Goal: Check status

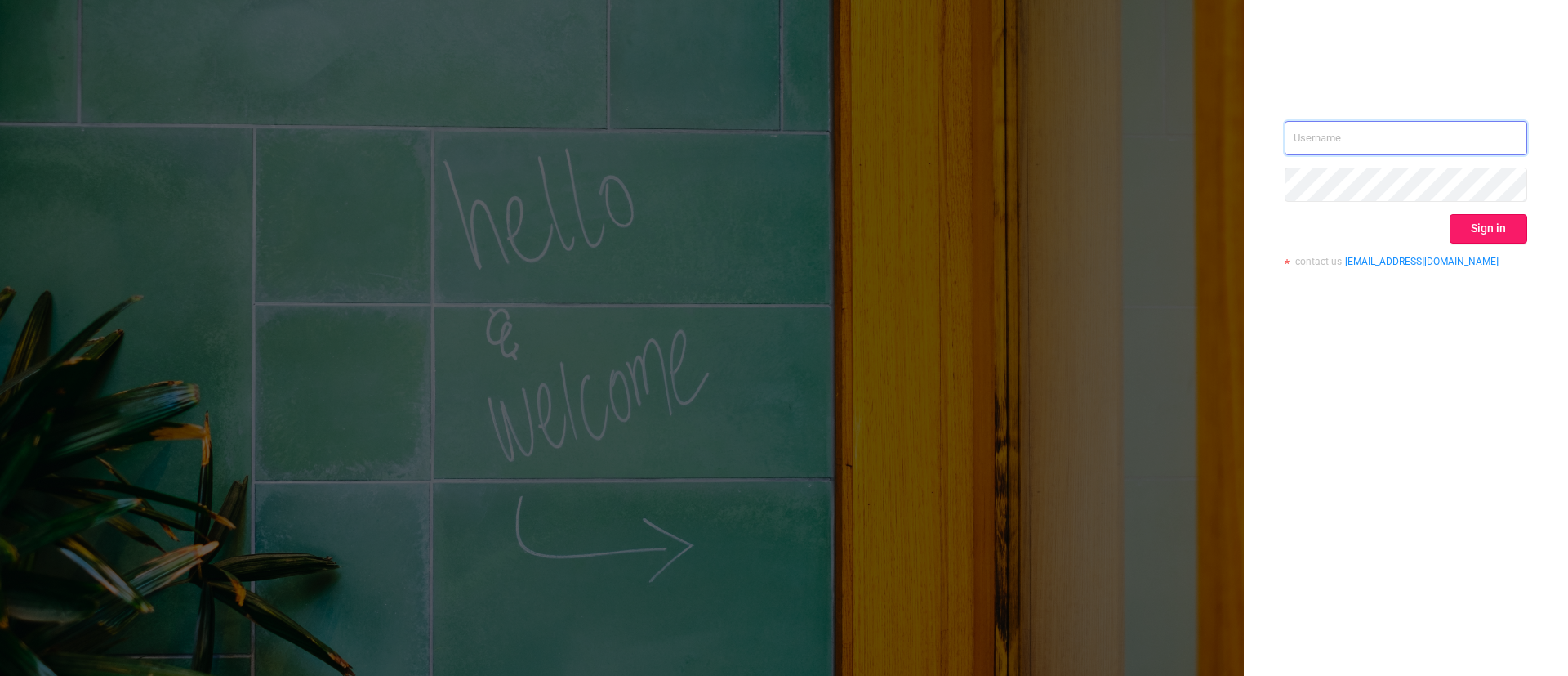
type input "[EMAIL_ADDRESS][DOMAIN_NAME]"
drag, startPoint x: 1487, startPoint y: 239, endPoint x: 1479, endPoint y: 242, distance: 8.5
click at [1484, 241] on button "Sign in" at bounding box center [1489, 228] width 78 height 29
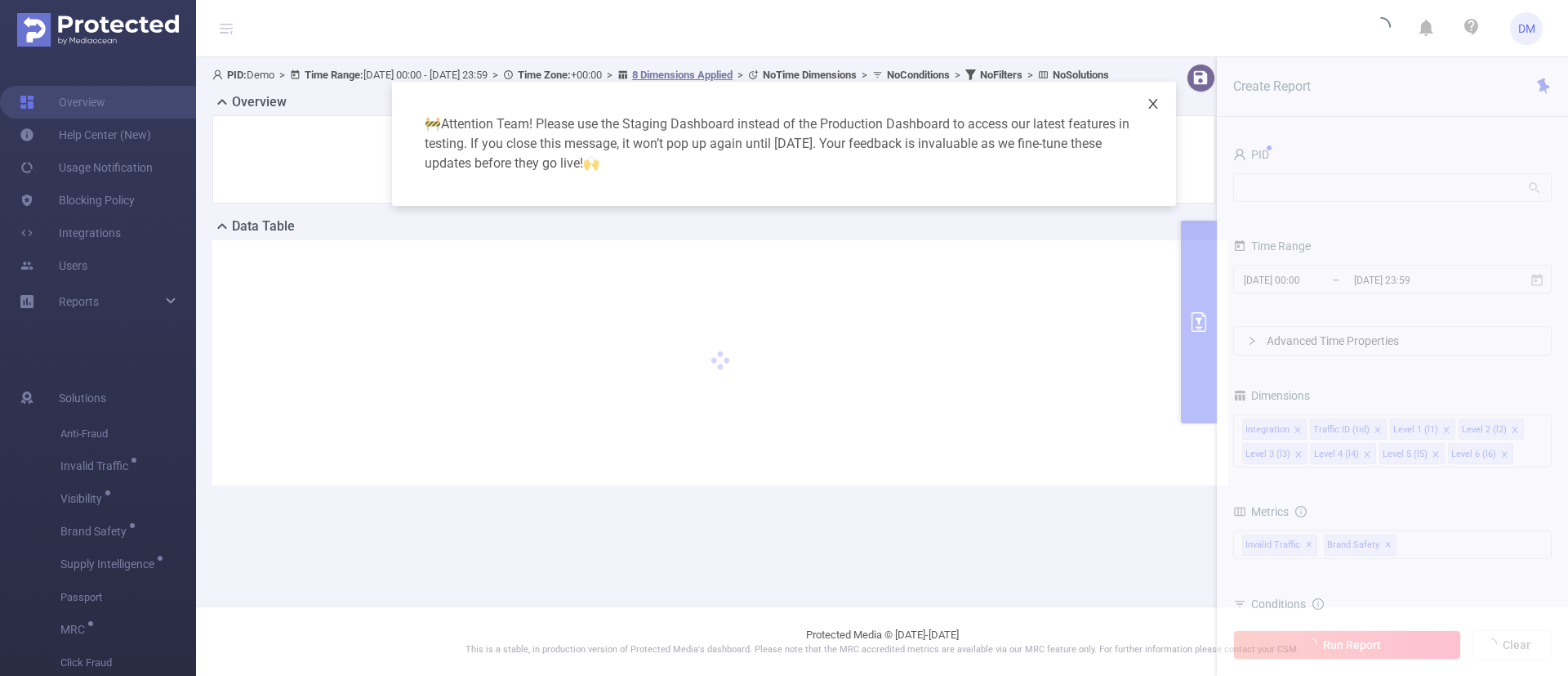
click at [1151, 107] on icon "icon: close" at bounding box center [1152, 104] width 9 height 10
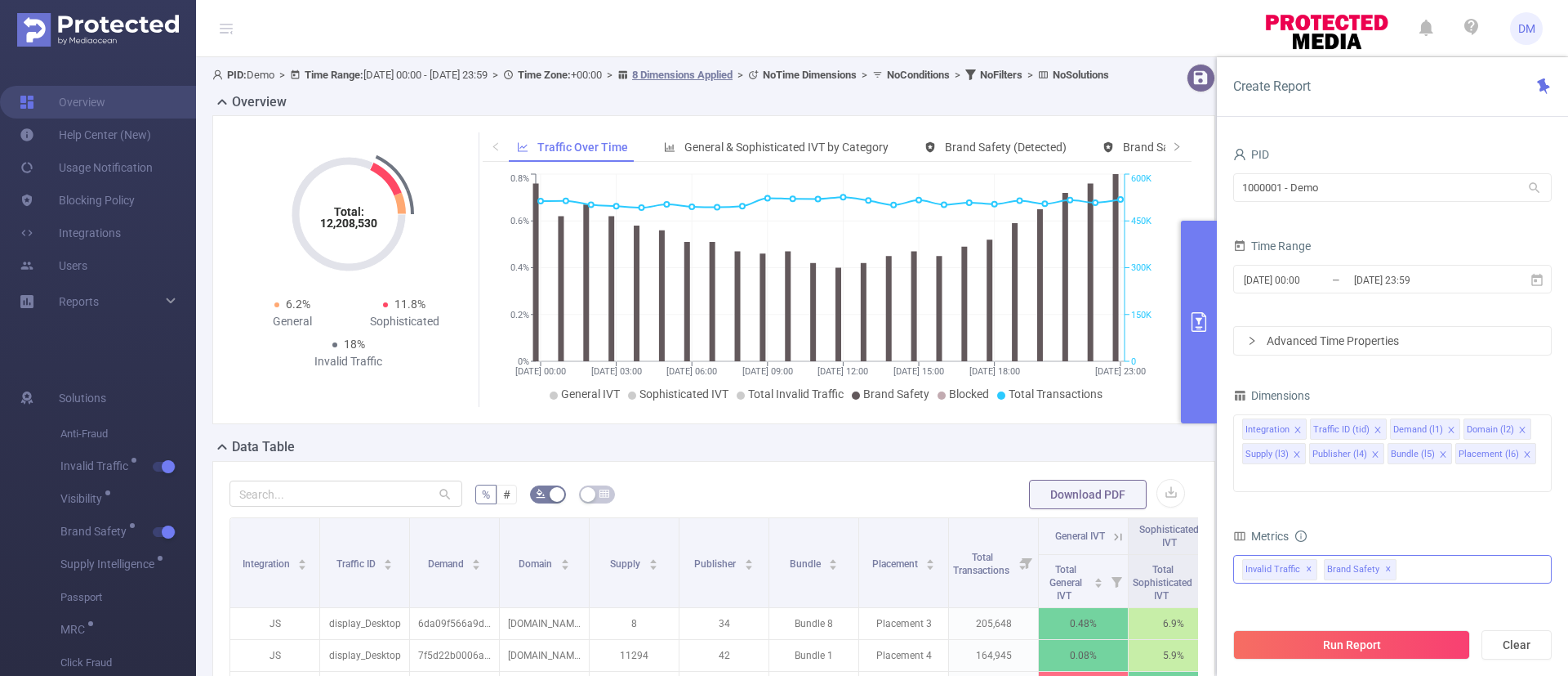
click at [1424, 555] on div "Invalid Traffic ✕ Brand Safety ✕" at bounding box center [1392, 569] width 319 height 29
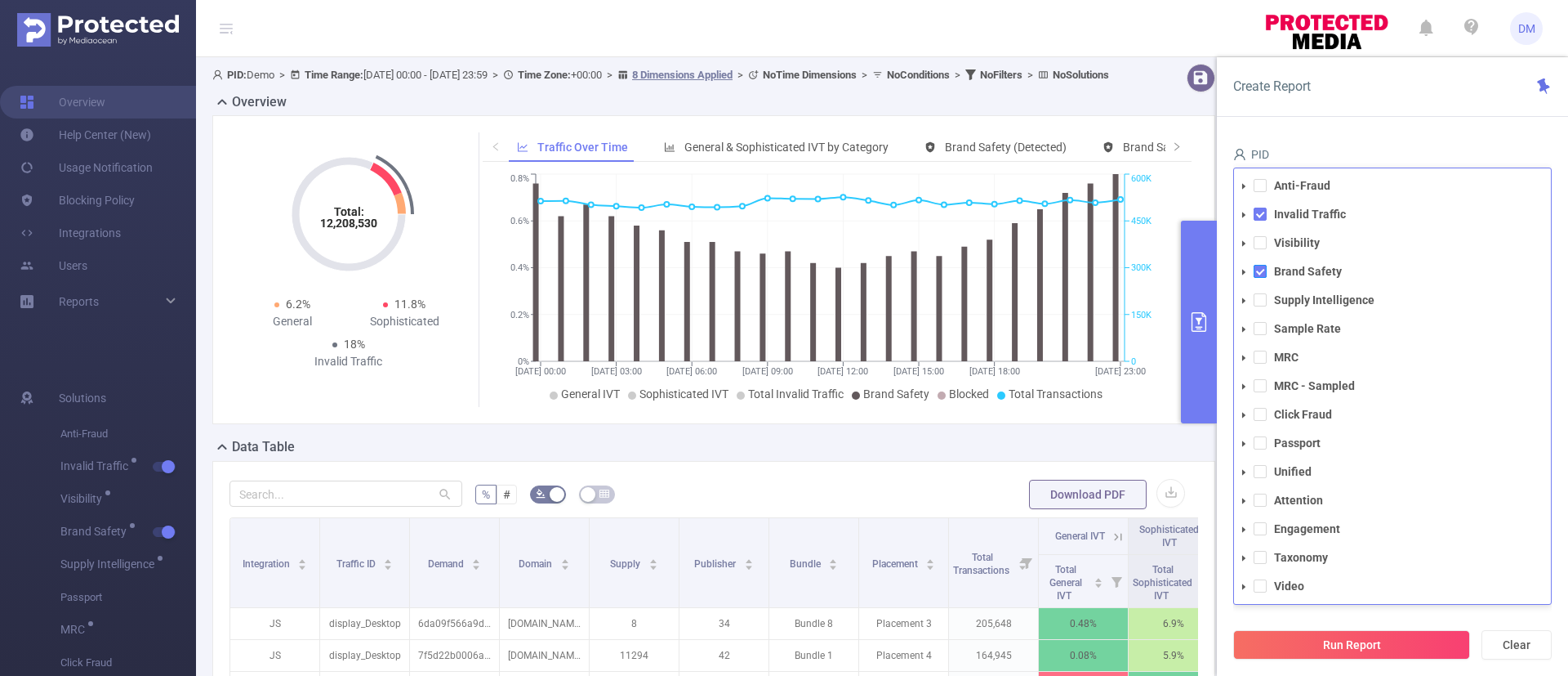
click at [1257, 265] on span at bounding box center [1260, 271] width 13 height 13
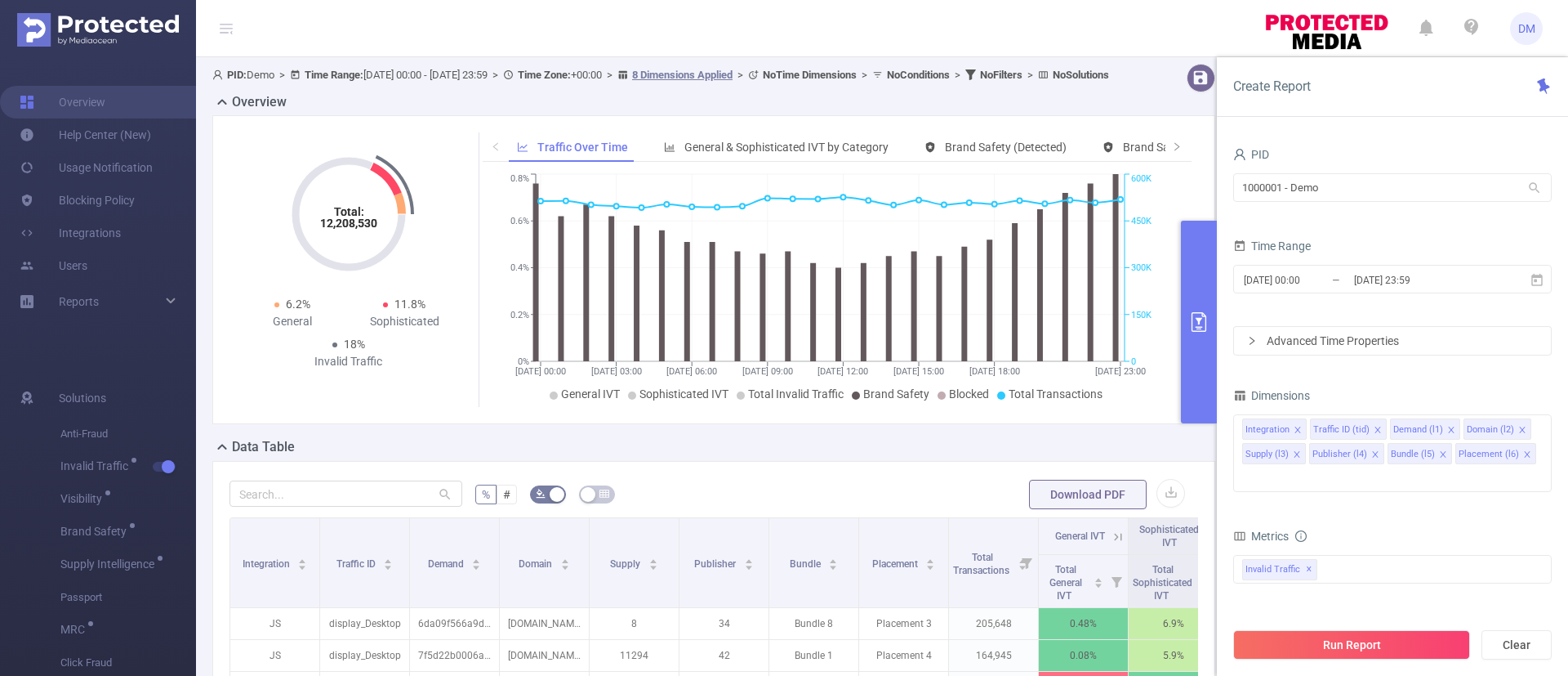
click at [1300, 128] on div "PID 1000001 - Demo 1000001 - Demo Time Range [DATE] 00:00 _ [DATE] 23:59 Advanc…" at bounding box center [1392, 416] width 351 height 578
click at [1311, 273] on input "[DATE] 00:00" at bounding box center [1308, 280] width 132 height 22
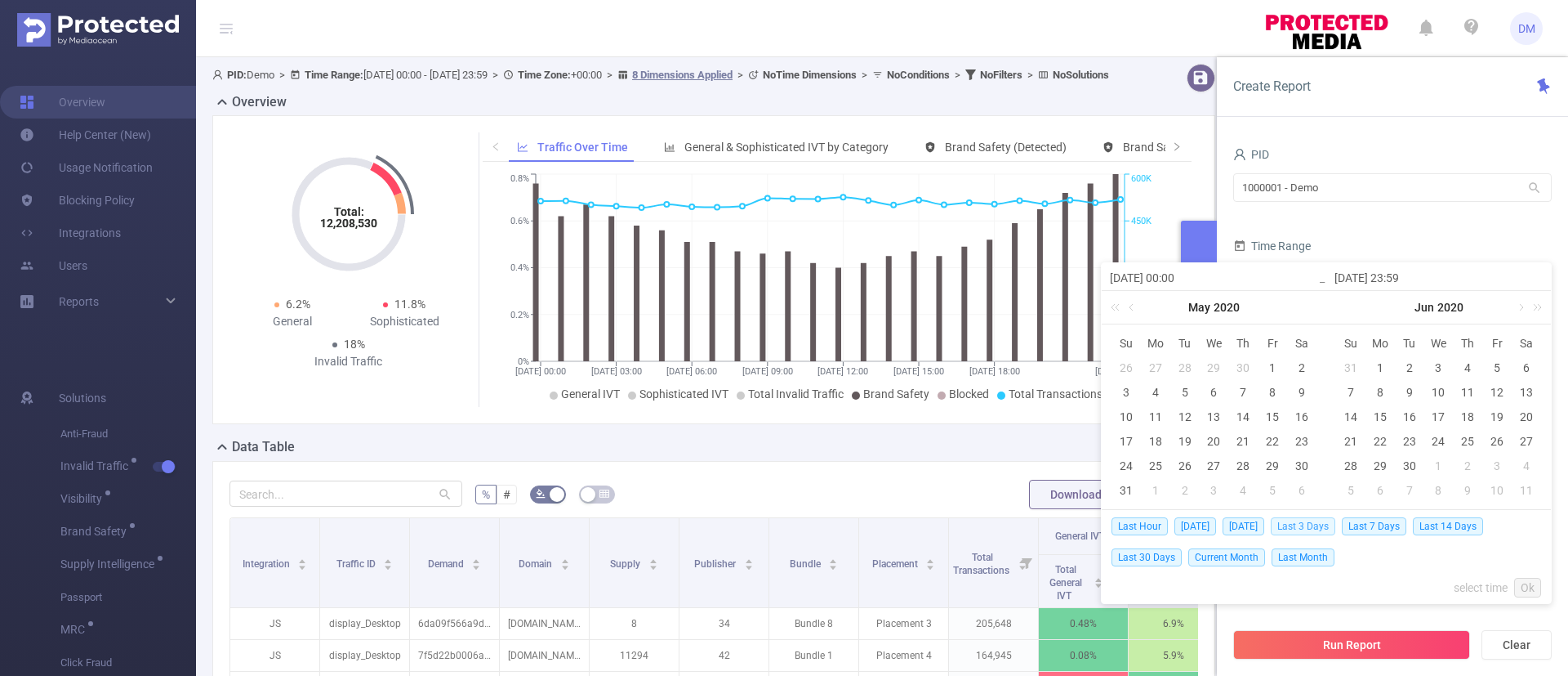
click at [1325, 524] on span "Last 3 Days" at bounding box center [1303, 526] width 65 height 18
type input "[DATE] 00:00"
type input "[DATE] 23:59"
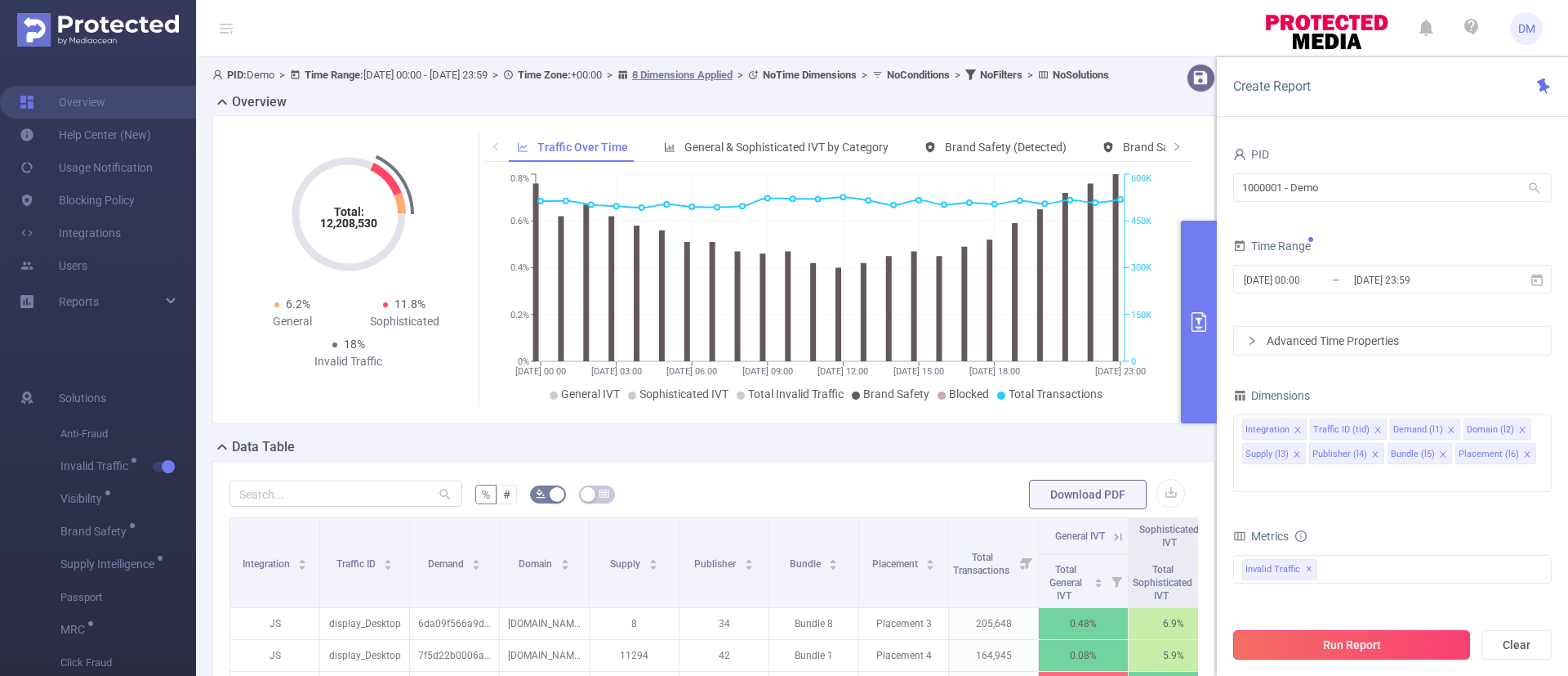
click at [1325, 641] on button "Run Report" at bounding box center [1351, 644] width 237 height 29
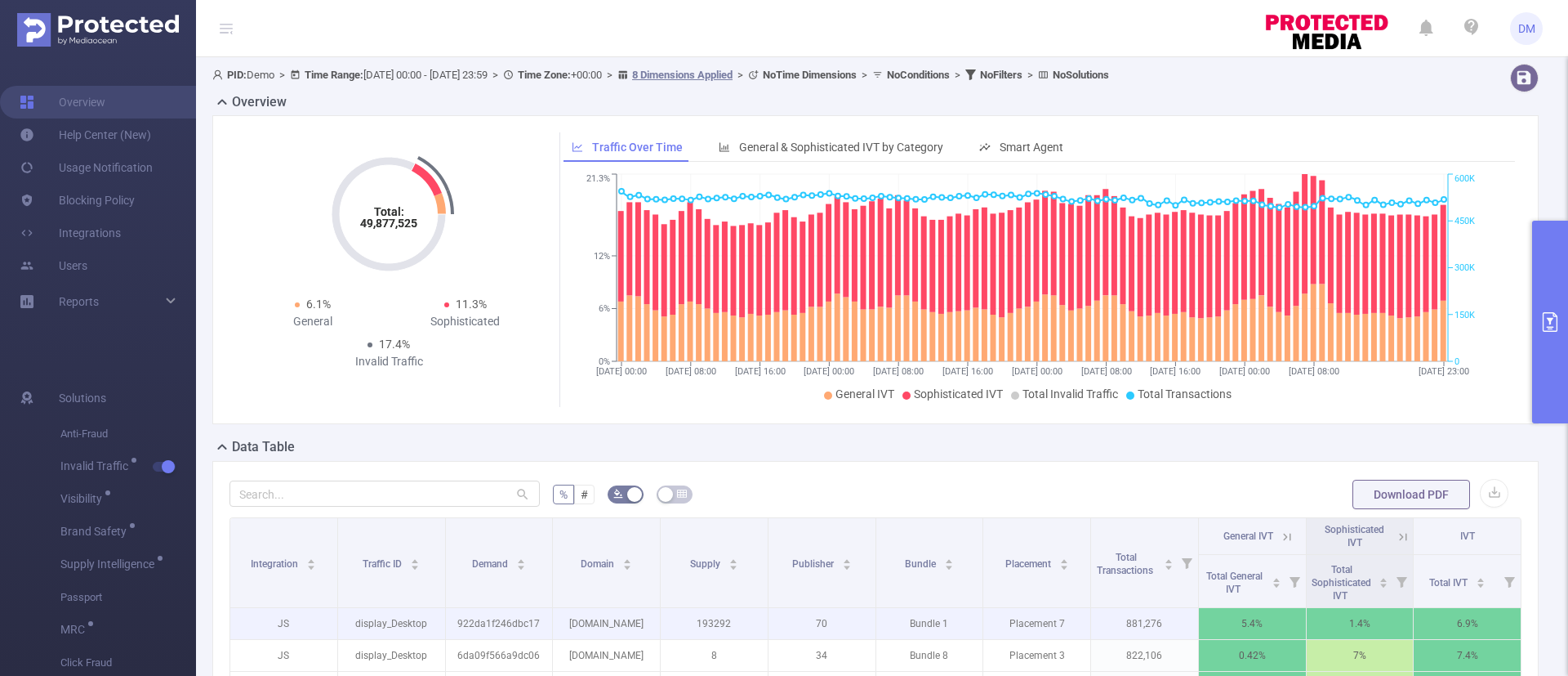
click at [1442, 624] on p "6.9%" at bounding box center [1467, 623] width 107 height 31
